Goal: Task Accomplishment & Management: Manage account settings

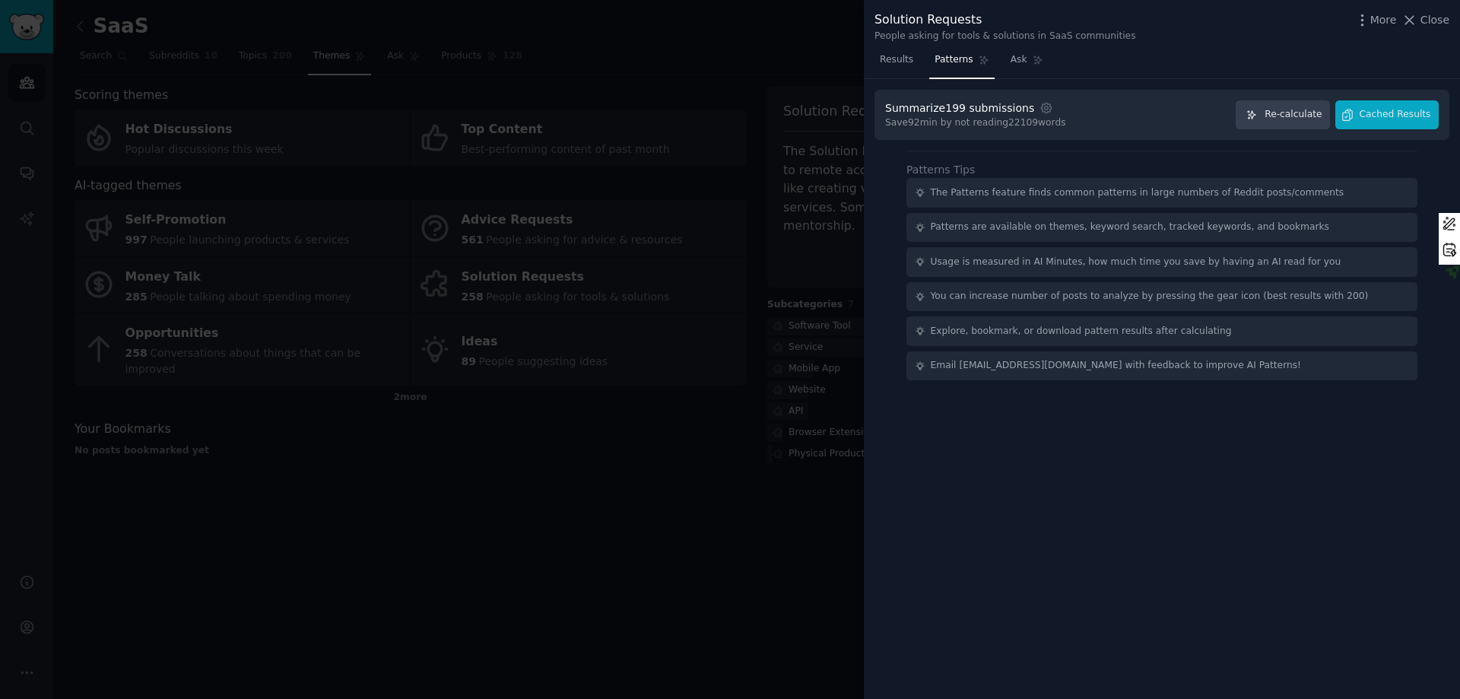
click at [619, 55] on div at bounding box center [730, 349] width 1460 height 699
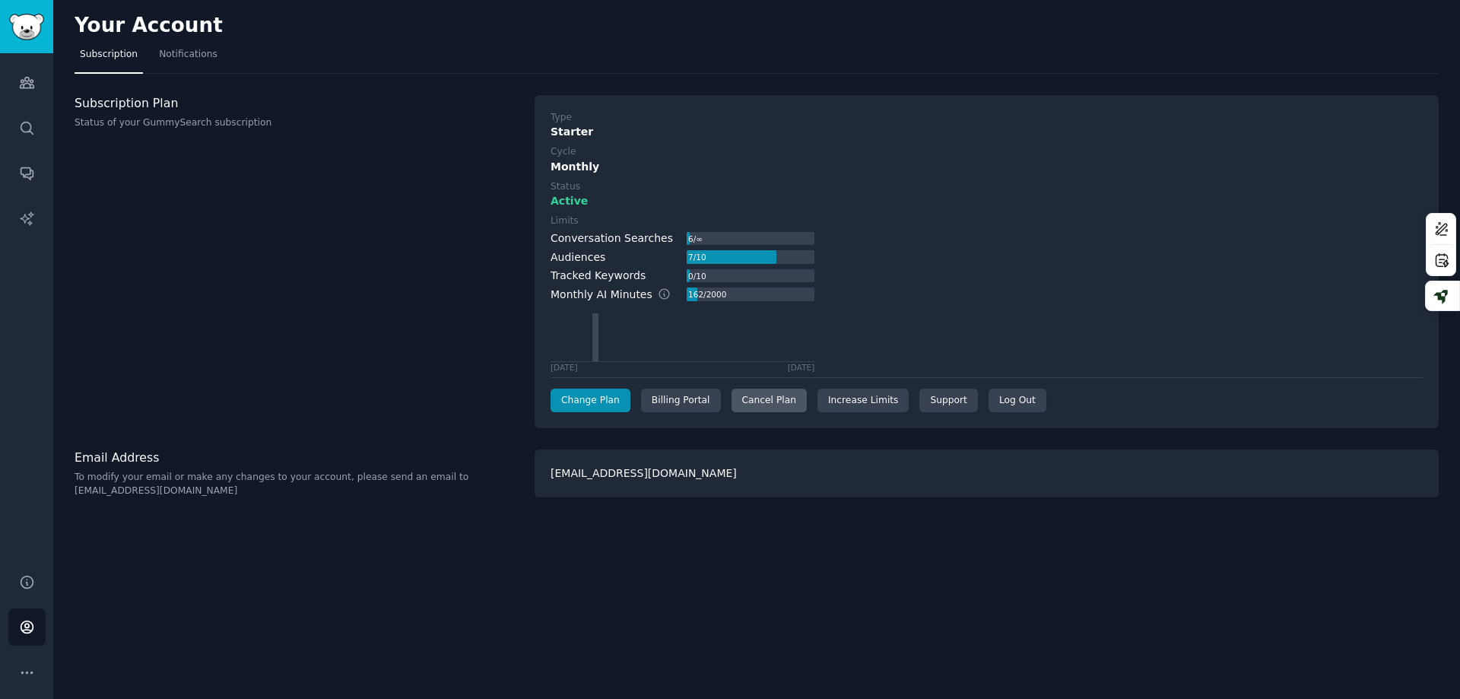
click at [757, 401] on div "Cancel Plan" at bounding box center [769, 401] width 75 height 24
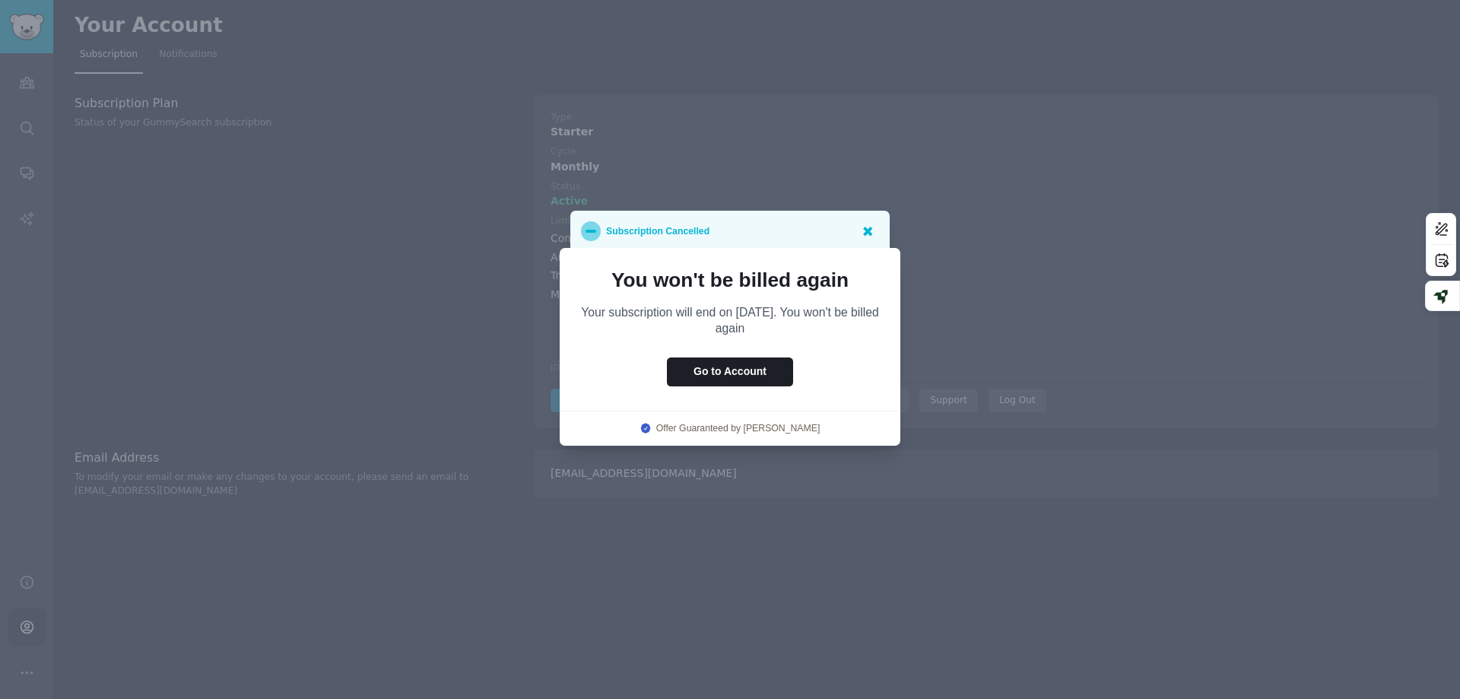
click at [869, 227] on icon at bounding box center [867, 231] width 16 height 16
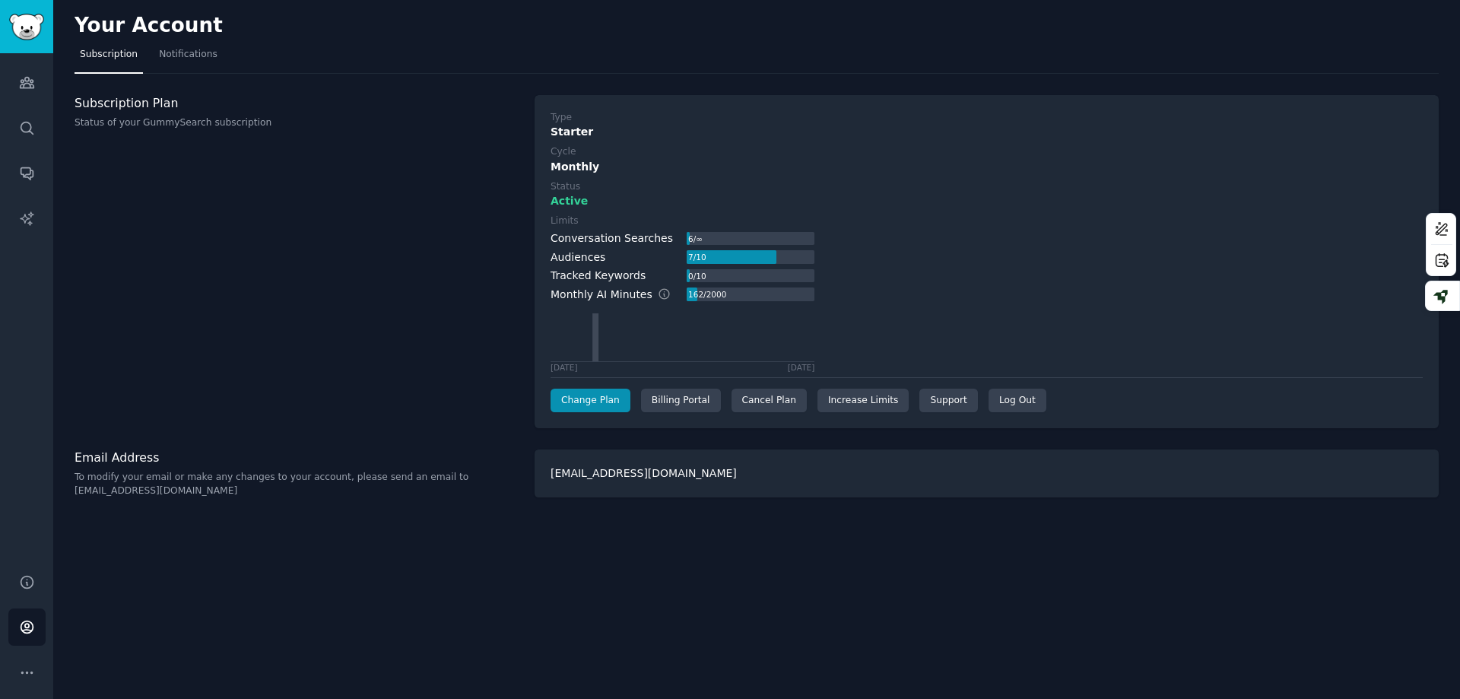
click at [999, 208] on div "Active" at bounding box center [987, 201] width 872 height 16
